Goal: Book appointment/travel/reservation

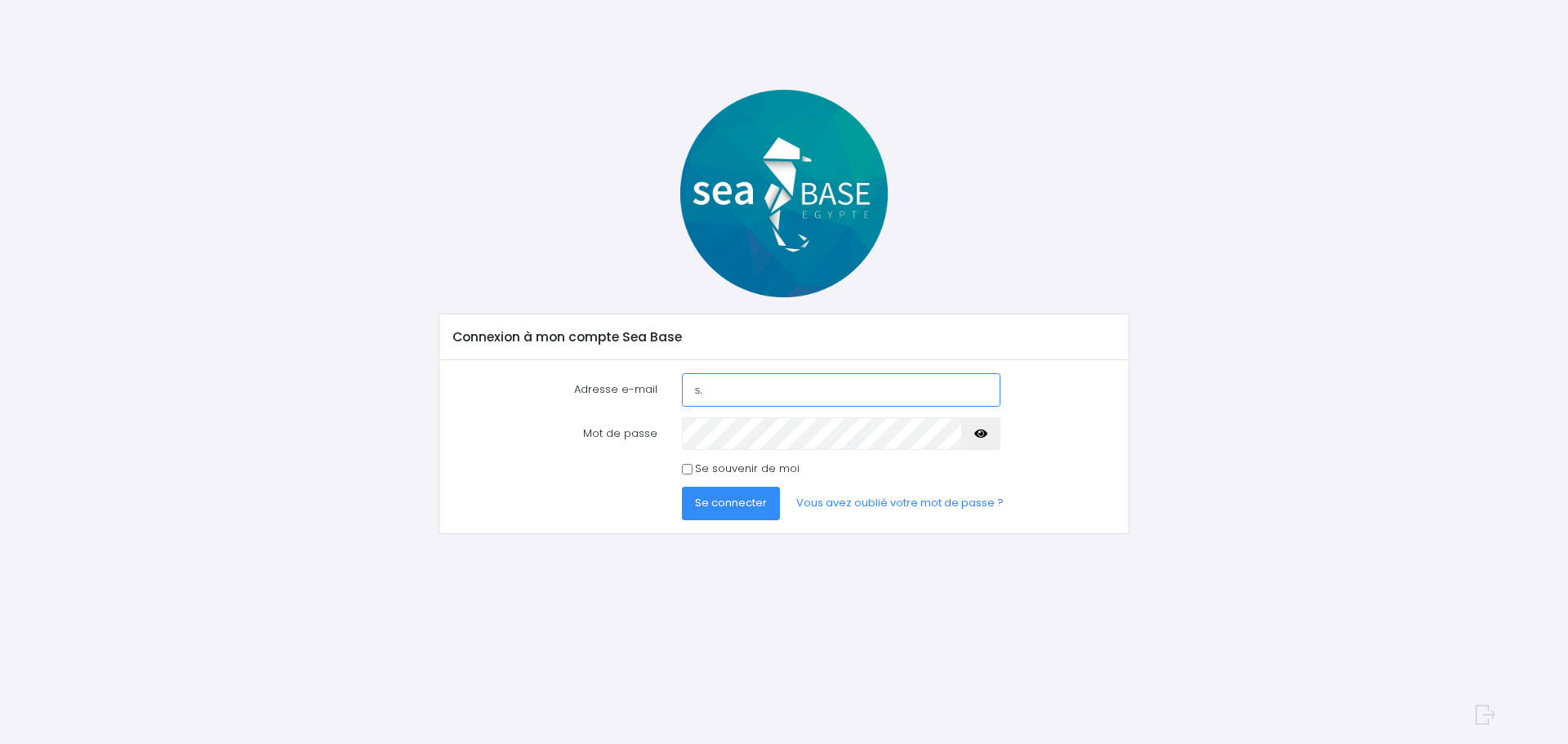
type input "s.delaycasado@gmail.com"
click at [984, 433] on icon "button" at bounding box center [980, 433] width 13 height 0
click at [743, 503] on span "Se connecter" at bounding box center [730, 503] width 72 height 16
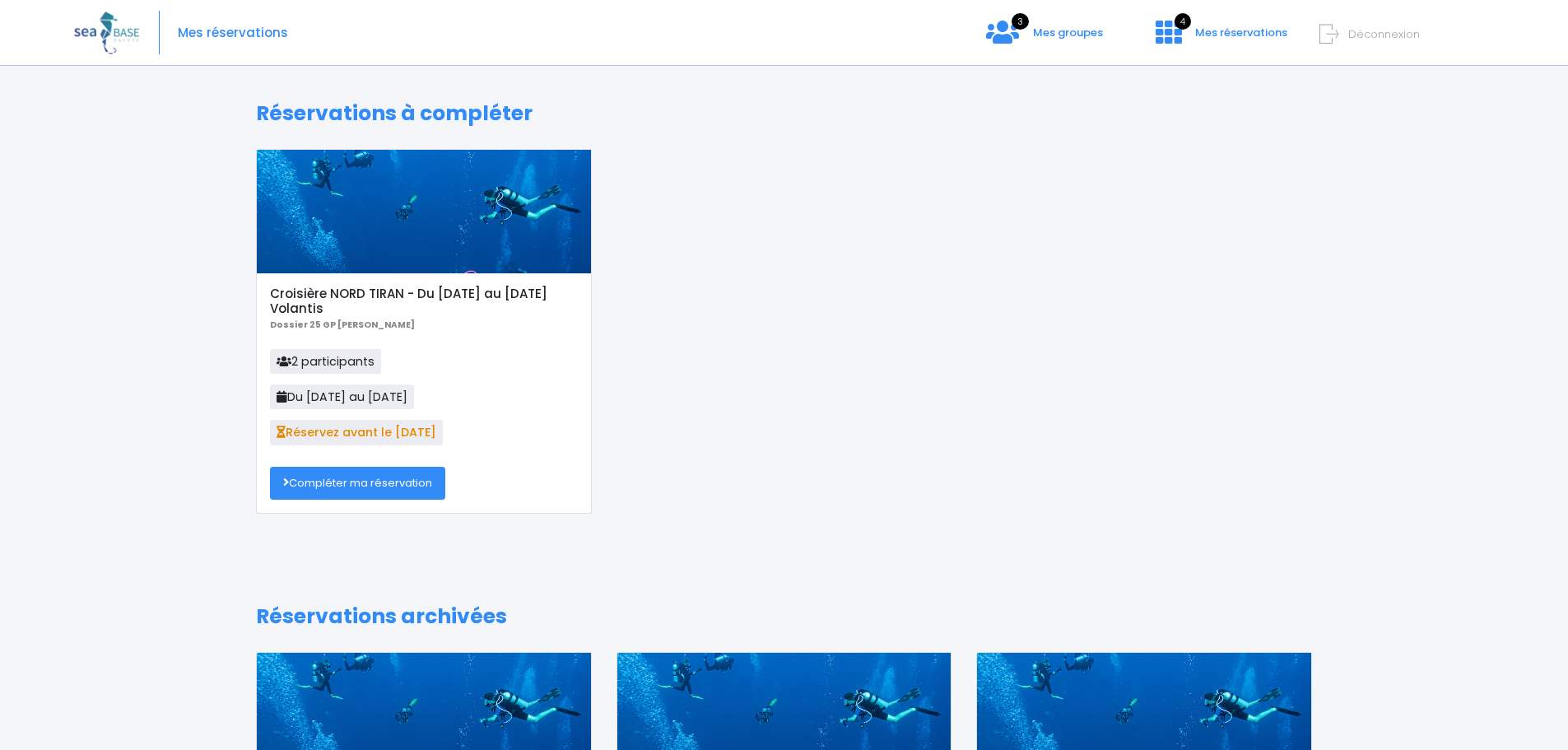
click at [360, 481] on link "Compléter ma réservation" at bounding box center [357, 482] width 175 height 33
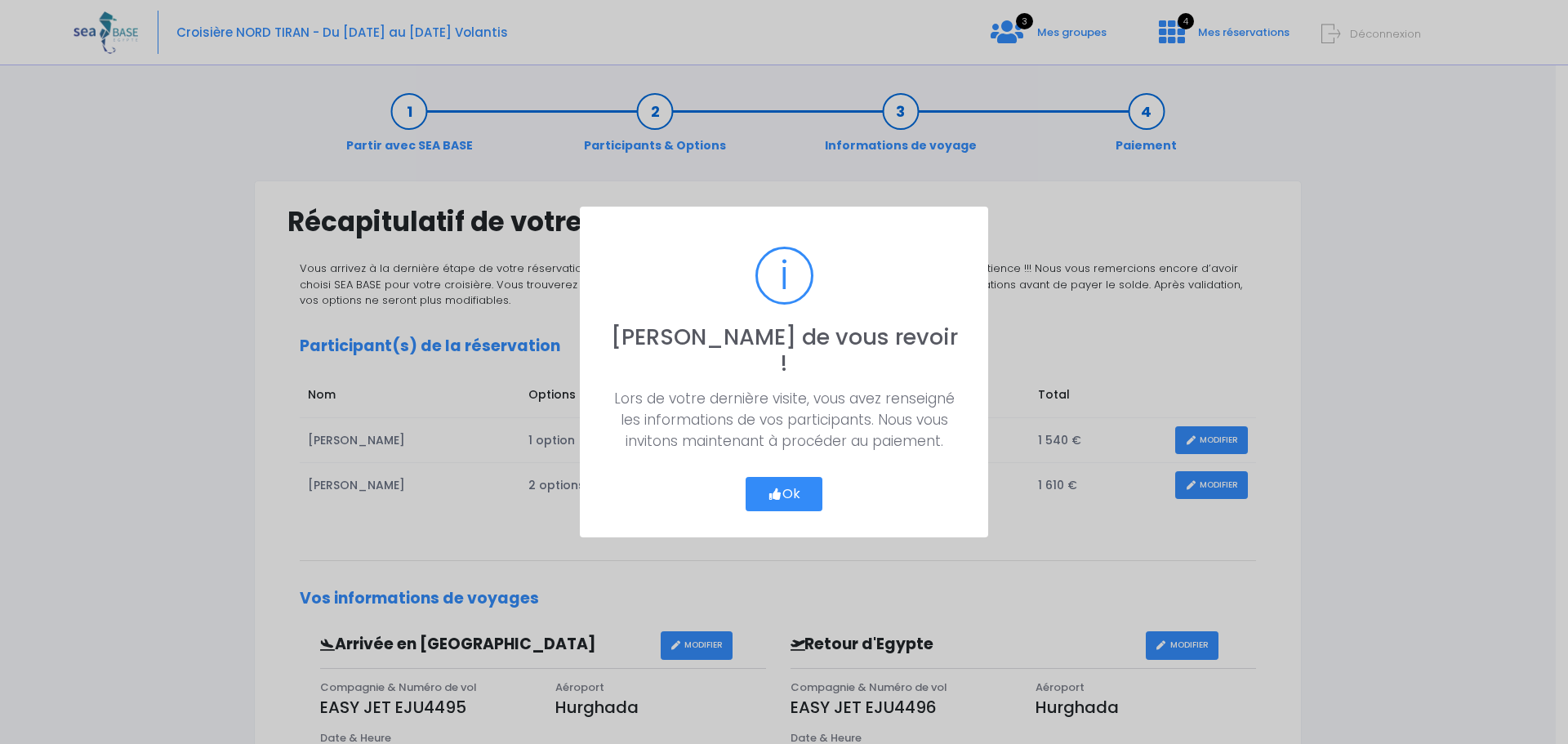
click at [794, 477] on button "Ok" at bounding box center [784, 494] width 76 height 34
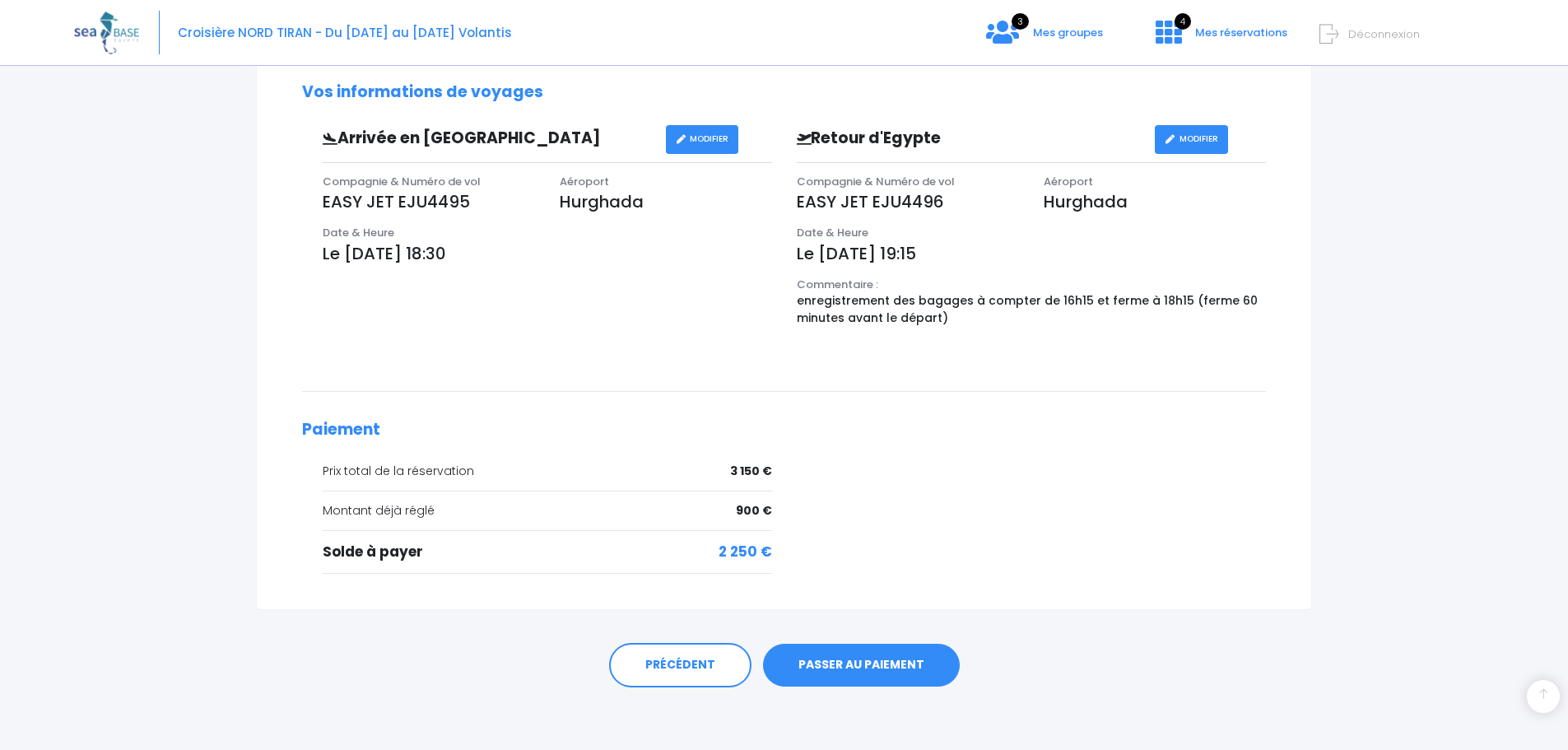
scroll to position [515, 0]
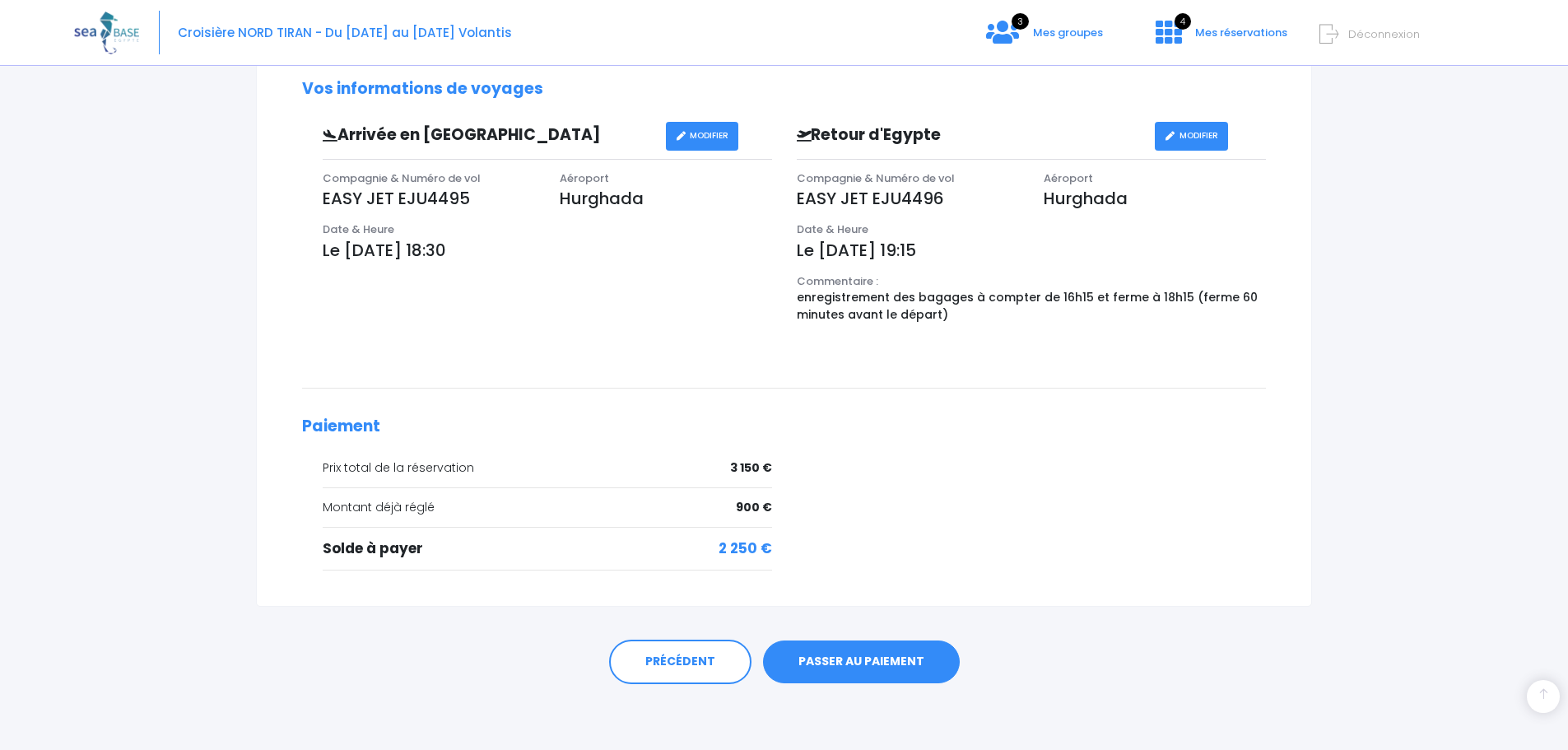
click at [870, 659] on link "PASSER AU PAIEMENT" at bounding box center [861, 661] width 197 height 42
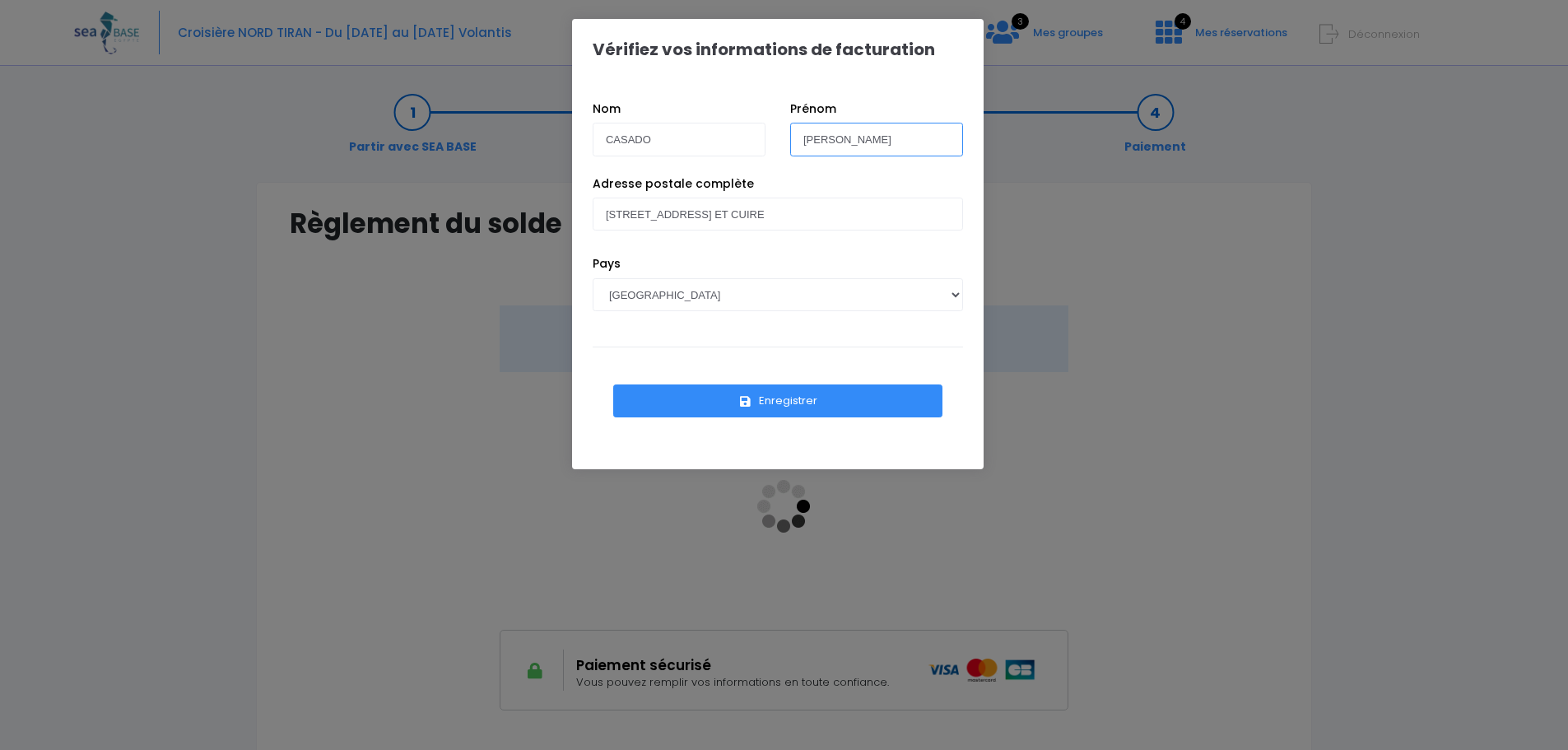
click at [852, 141] on input "[PERSON_NAME]" at bounding box center [876, 138] width 173 height 33
type input "B"
type input "[PERSON_NAME]"
click at [774, 402] on button "Enregistrer" at bounding box center [778, 400] width 329 height 33
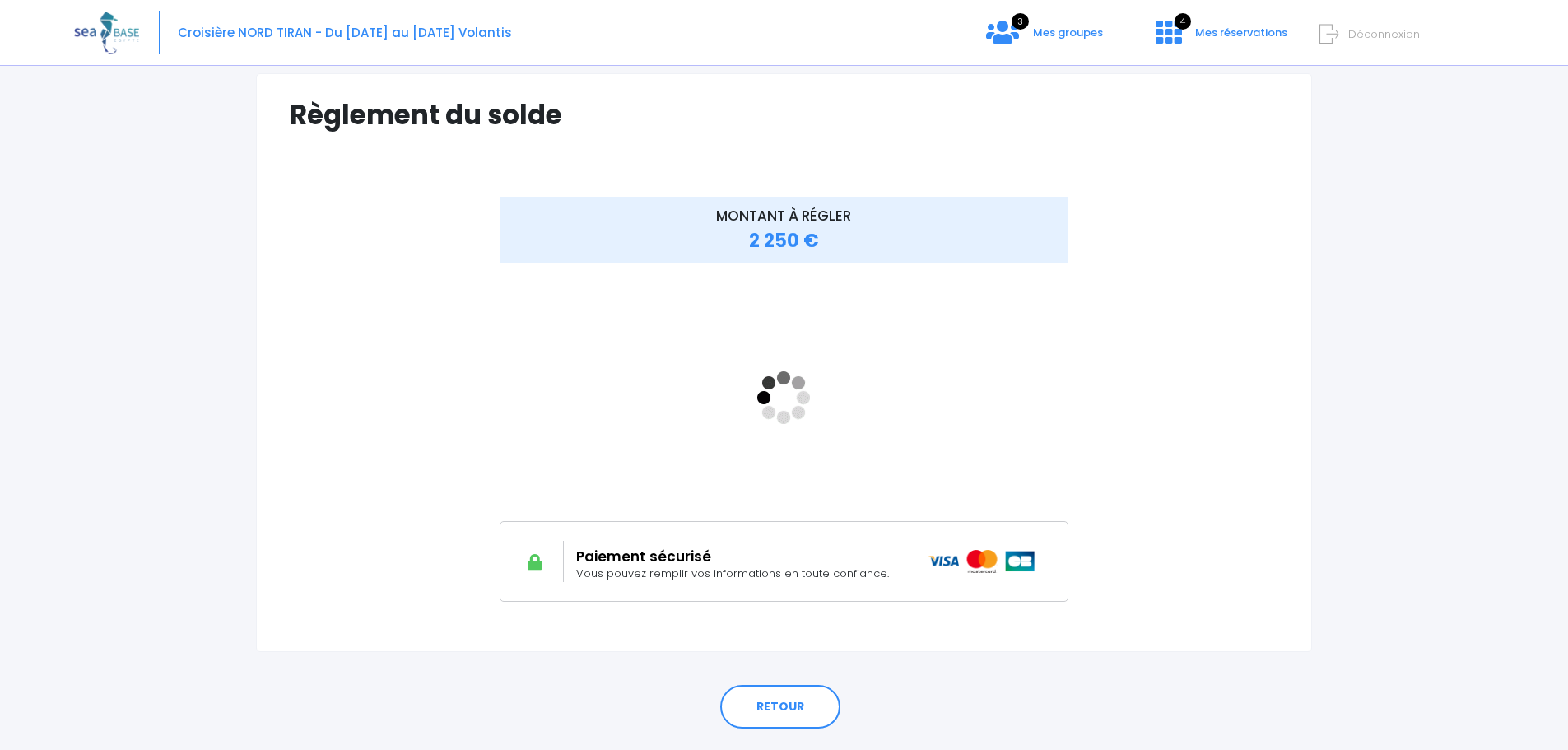
scroll to position [110, 0]
click at [1137, 416] on div "MONTANT À RÉGLER 2 250 €" at bounding box center [784, 410] width 989 height 429
